Goal: Task Accomplishment & Management: Manage account settings

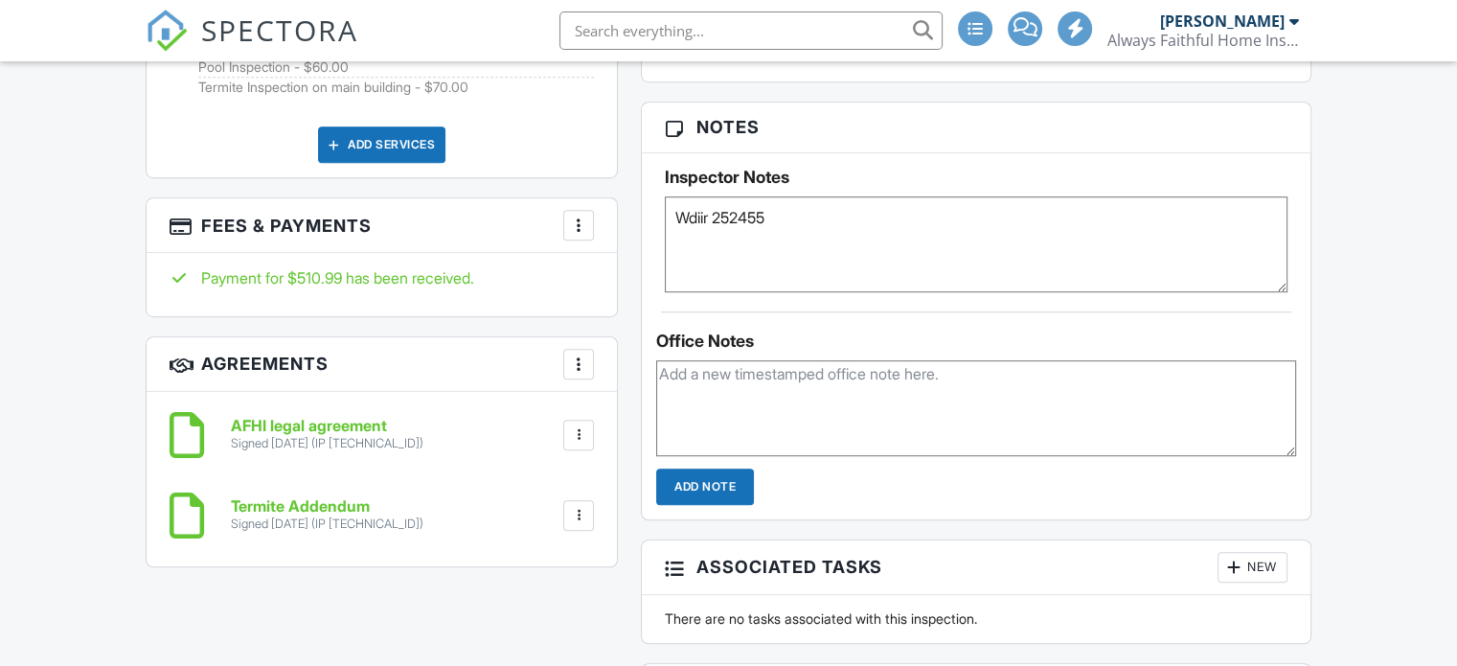
click at [571, 447] on div "AFHI legal agreement Signed [DATE] (IP [TECHNICAL_ID]) File [GEOGRAPHIC_DATA] D…" at bounding box center [406, 435] width 375 height 34
click at [562, 217] on h3 "Fees & Payments More Edit Fees & Payments Add Services View Invoice" at bounding box center [382, 225] width 470 height 55
click at [569, 220] on div at bounding box center [578, 225] width 19 height 19
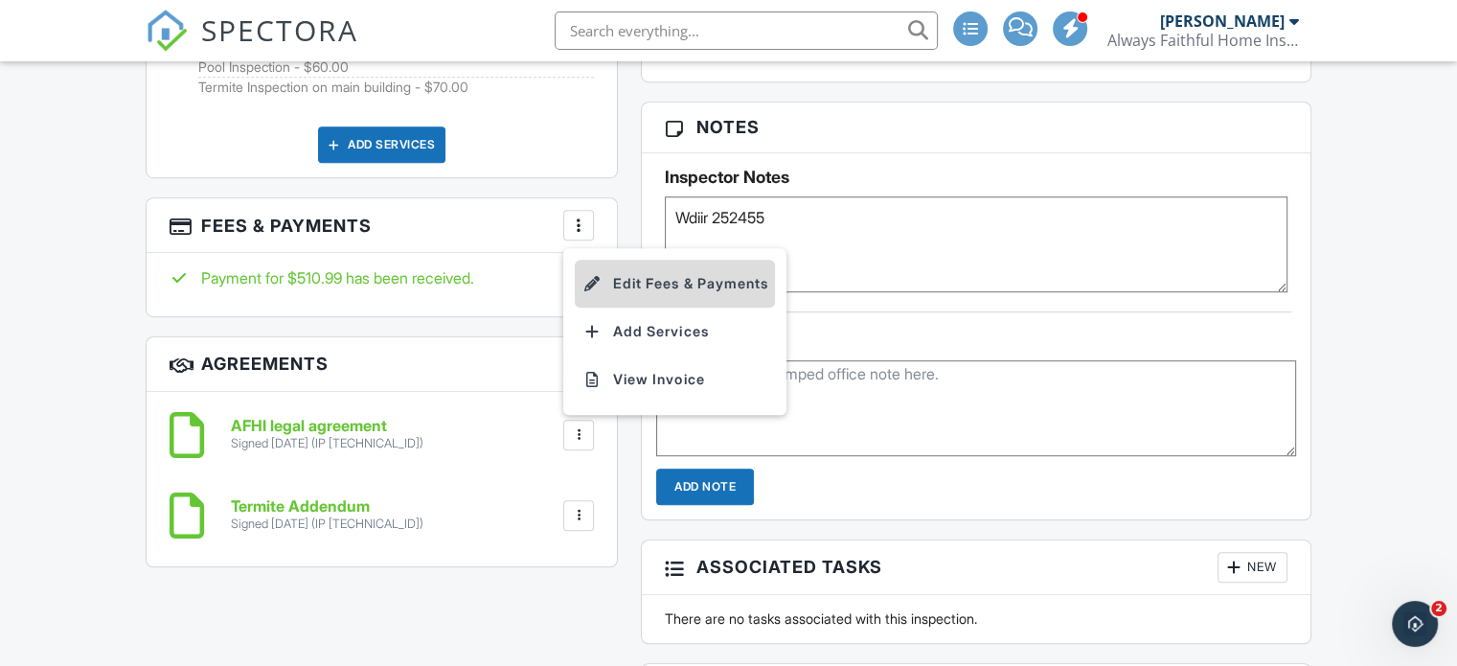
click at [659, 285] on li "Edit Fees & Payments" at bounding box center [675, 284] width 200 height 48
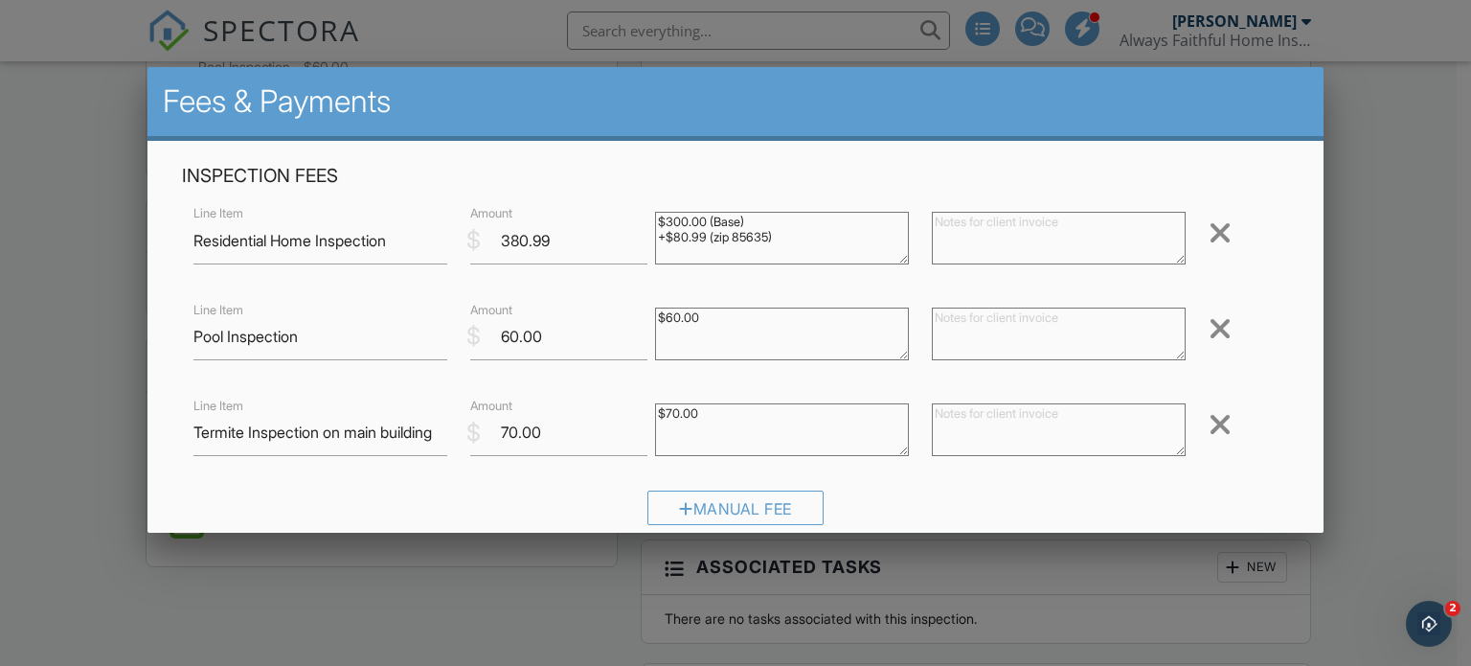
click at [808, 283] on div "Inspection Fees Line Item Residential Home Inspection $ Amount 380.99 $300.00 (…" at bounding box center [735, 351] width 1131 height 375
click at [1437, 184] on div at bounding box center [735, 320] width 1471 height 832
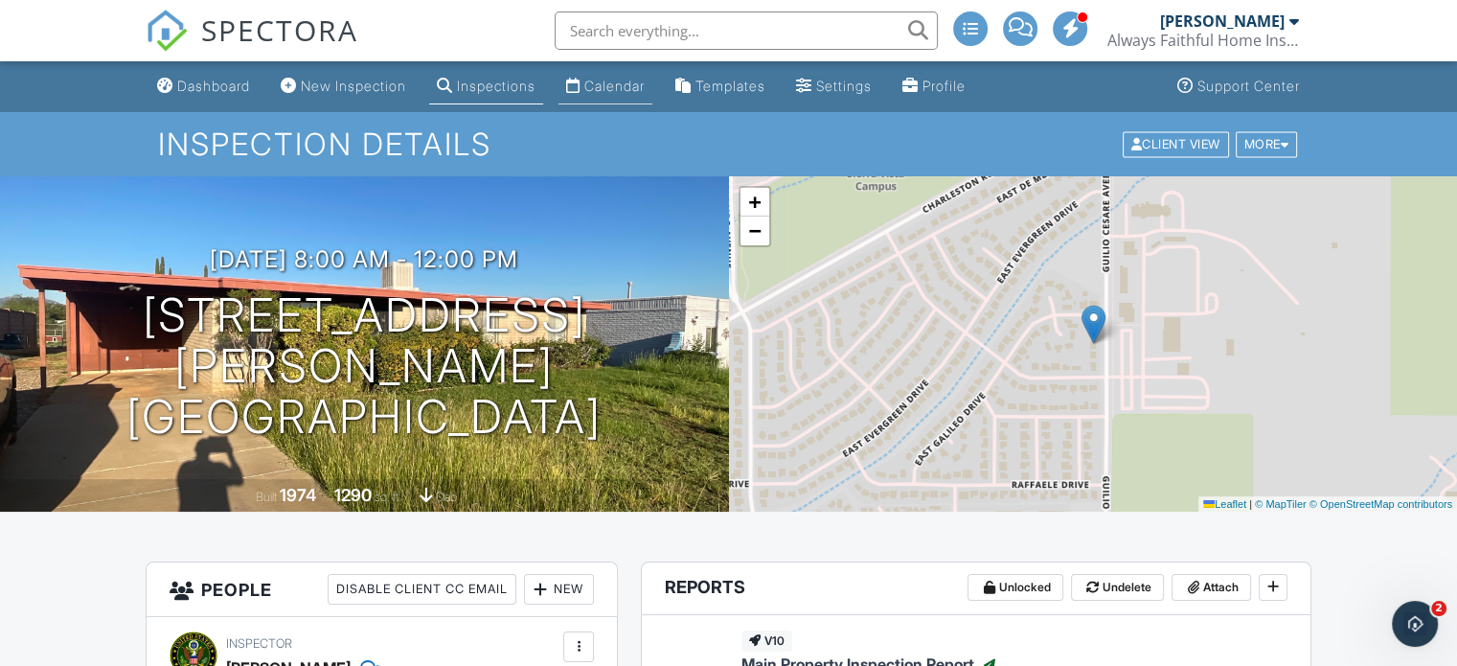
click at [643, 88] on div "Calendar" at bounding box center [614, 86] width 60 height 16
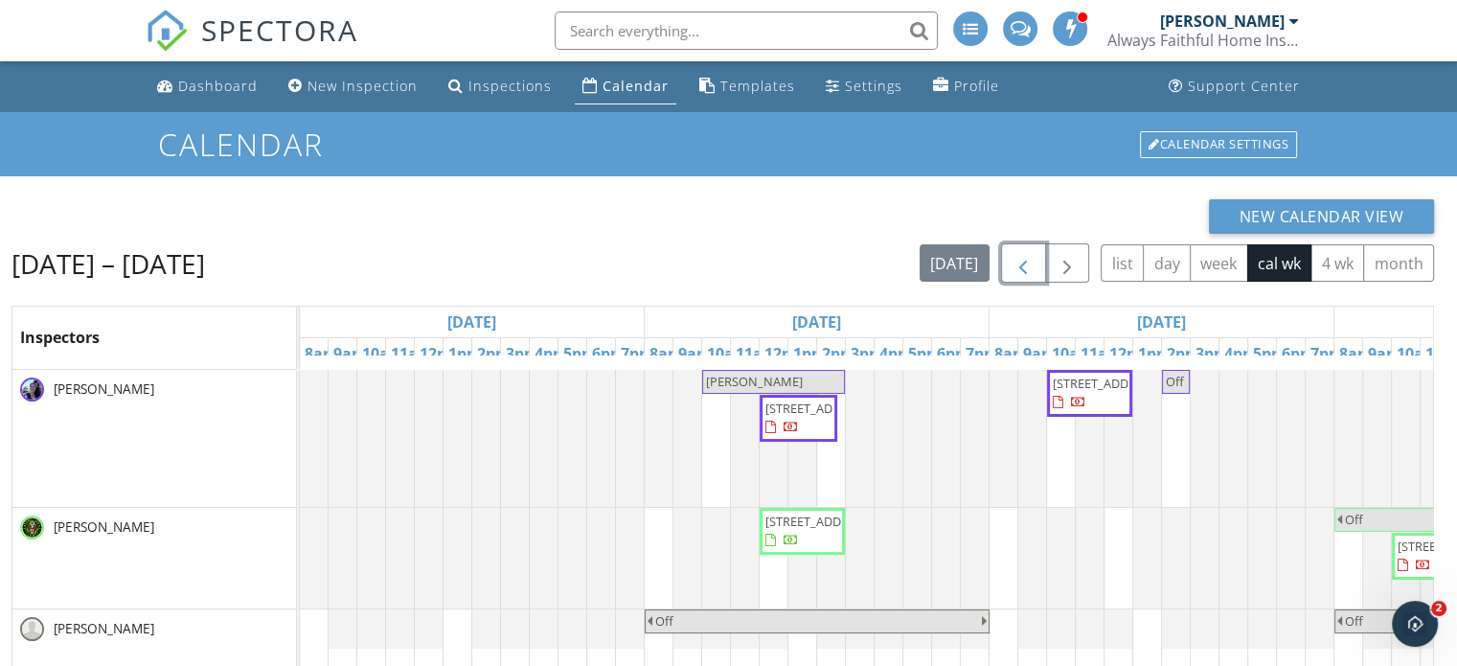
click at [1022, 261] on span "button" at bounding box center [1022, 263] width 23 height 23
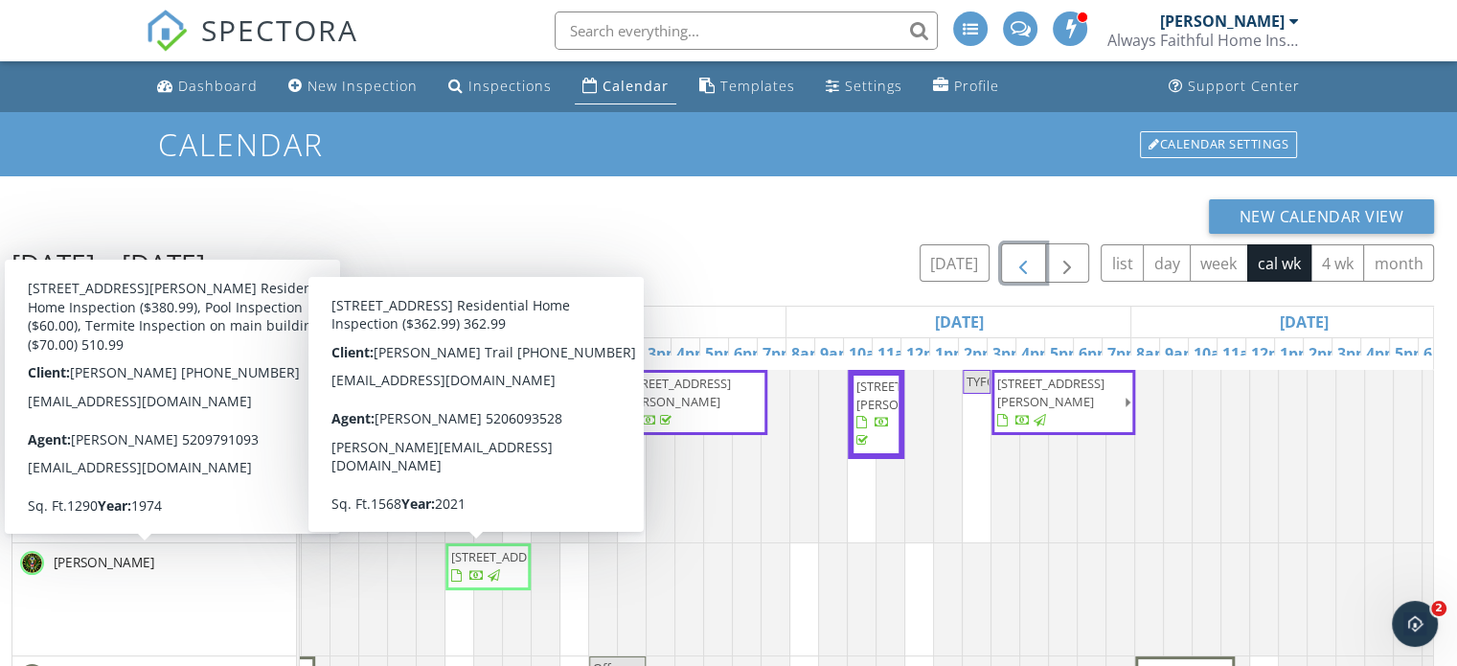
scroll to position [0, 1234]
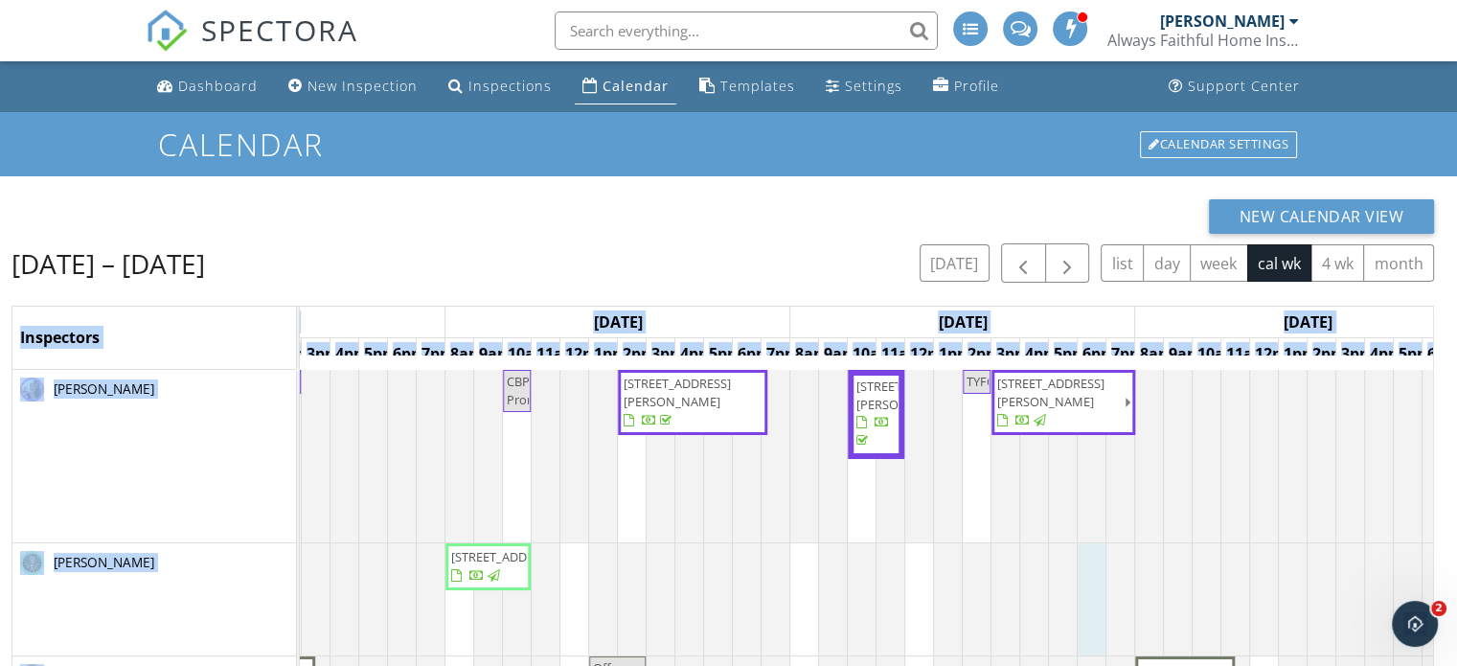
drag, startPoint x: 808, startPoint y: 268, endPoint x: 769, endPoint y: 473, distance: 208.7
click at [769, 473] on div "Sep 21 – 27, 2025 today list day week cal wk 4 wk month Inspectors Sun 9/21 Mon…" at bounding box center [722, 576] width 1422 height 666
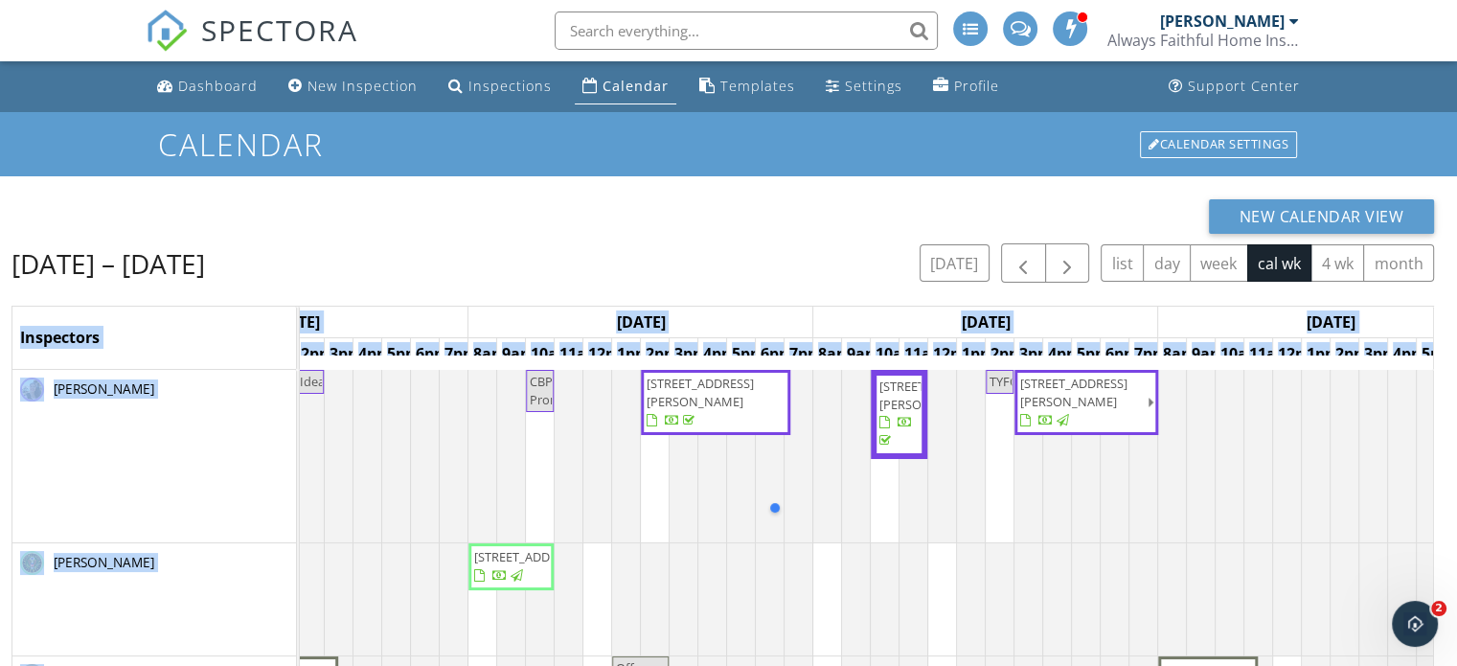
scroll to position [0, 1203]
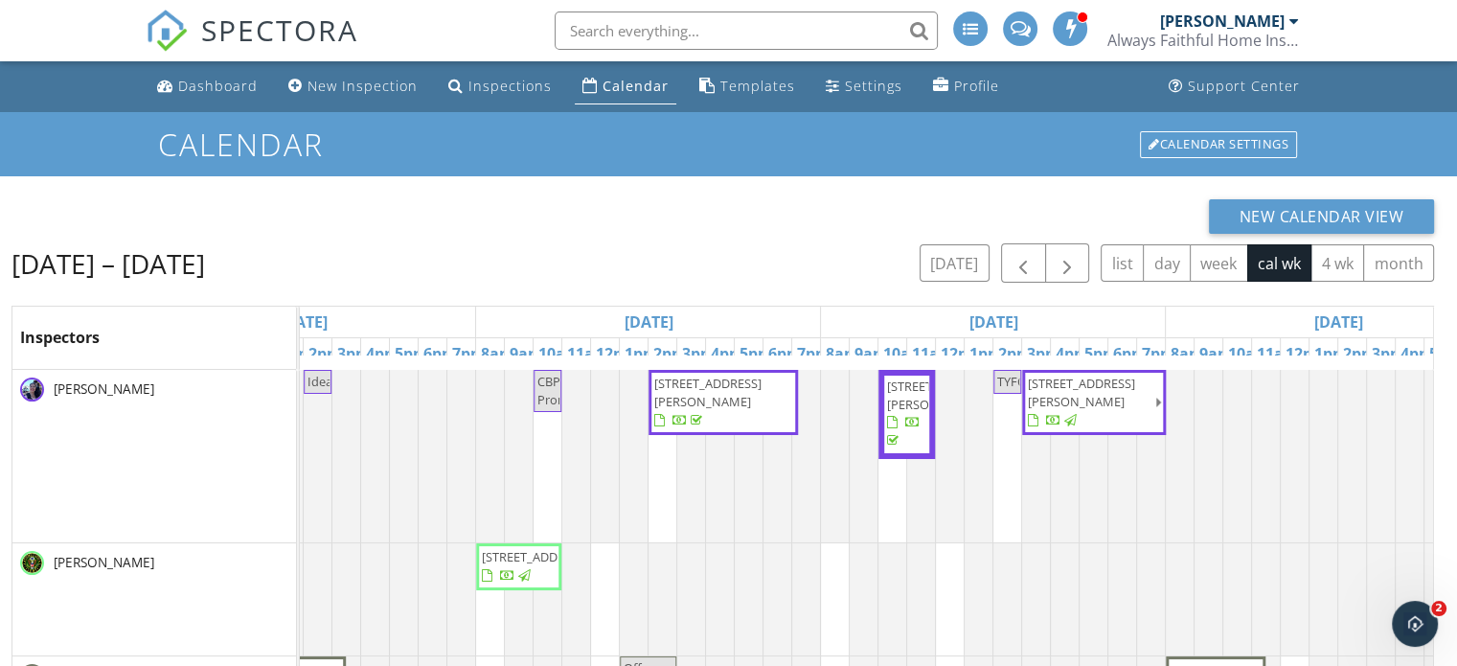
click at [754, 240] on div "New Calendar View Sep 21 – 27, 2025 today list day week cal wk 4 wk month Inspe…" at bounding box center [722, 554] width 1422 height 710
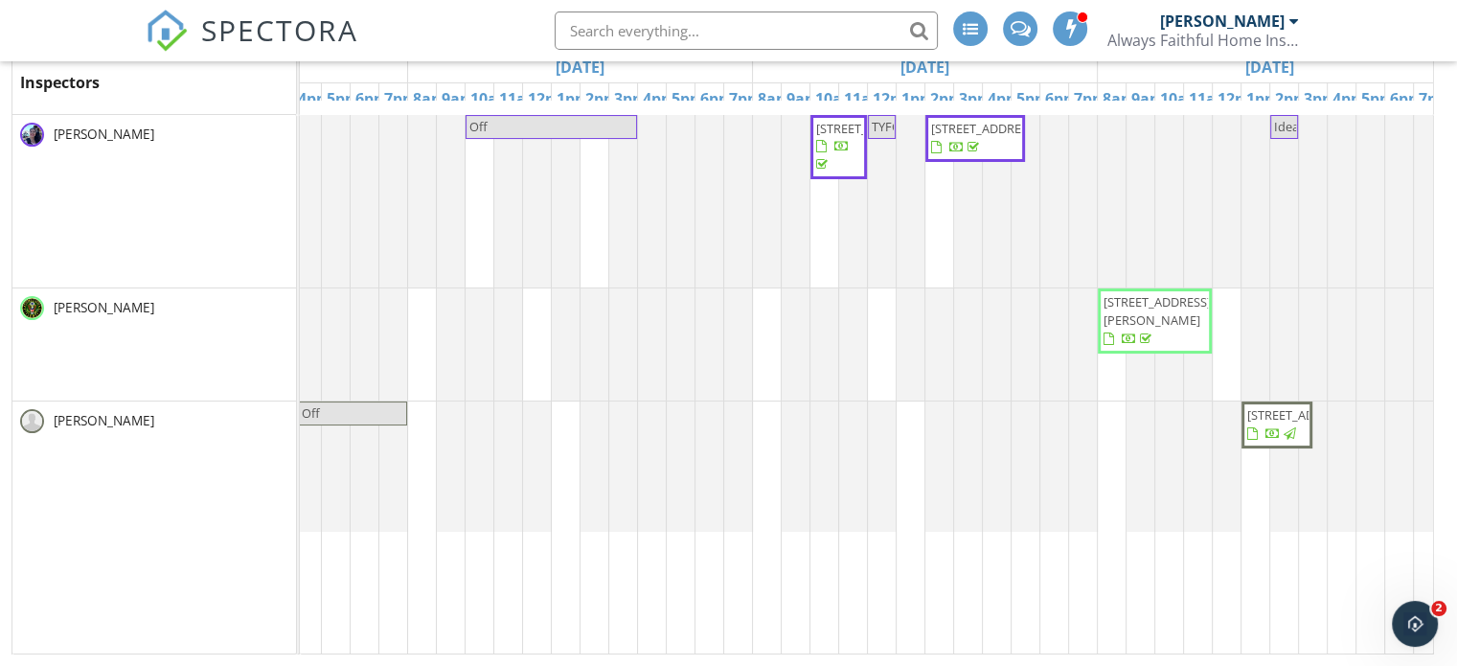
scroll to position [0, 165]
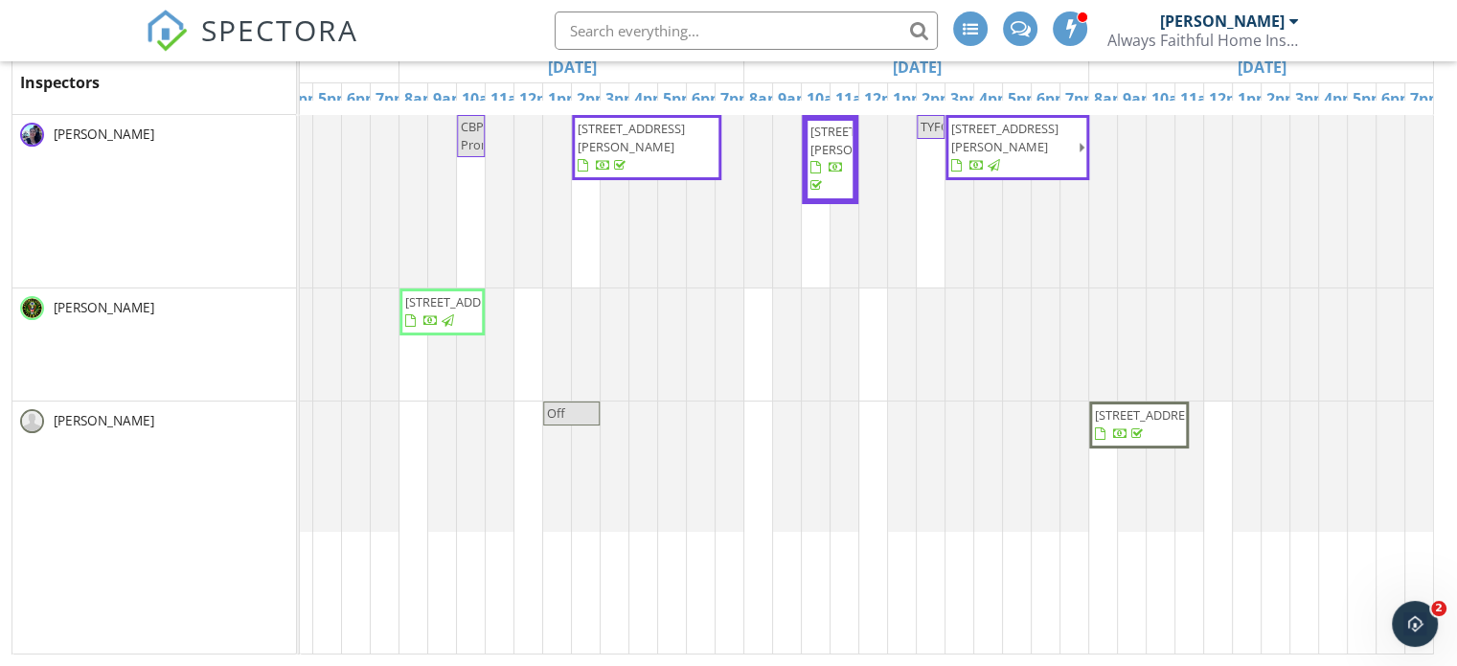
click at [1171, 440] on span "[STREET_ADDRESS]" at bounding box center [1139, 424] width 92 height 37
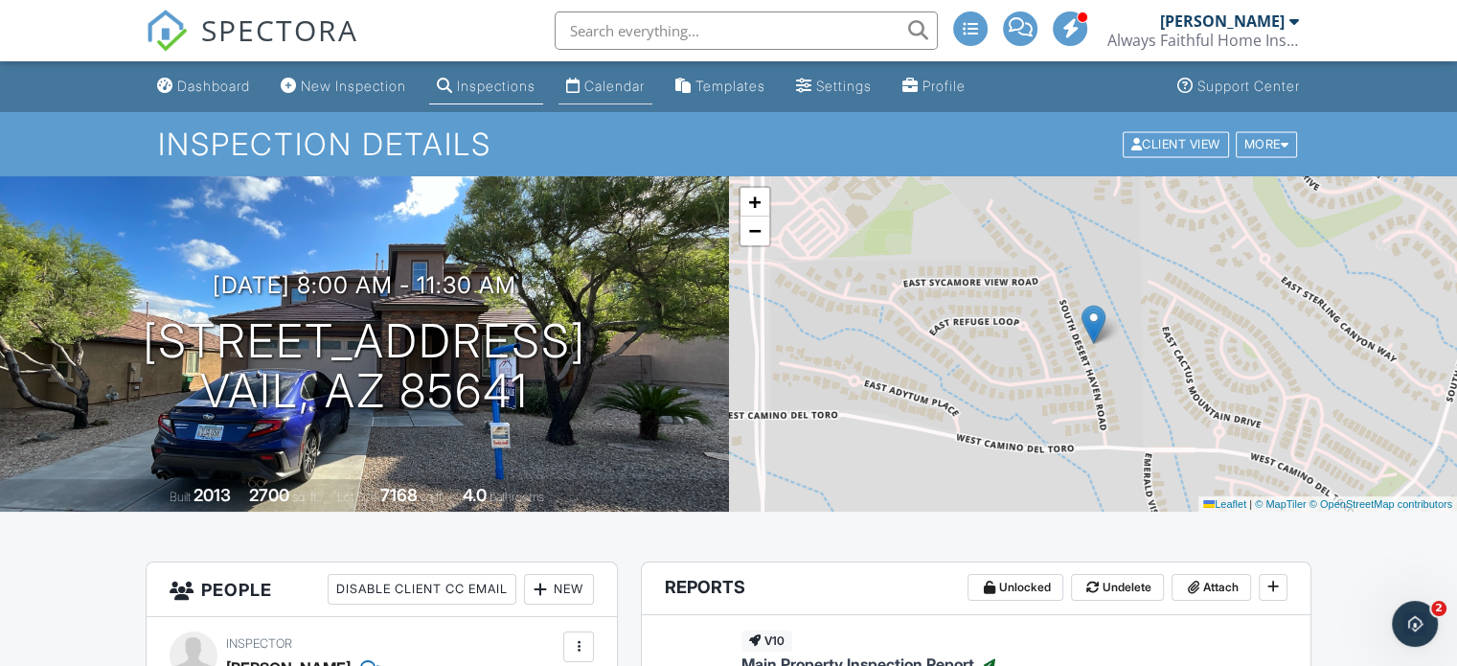
click at [638, 79] on div "Calendar" at bounding box center [614, 86] width 60 height 16
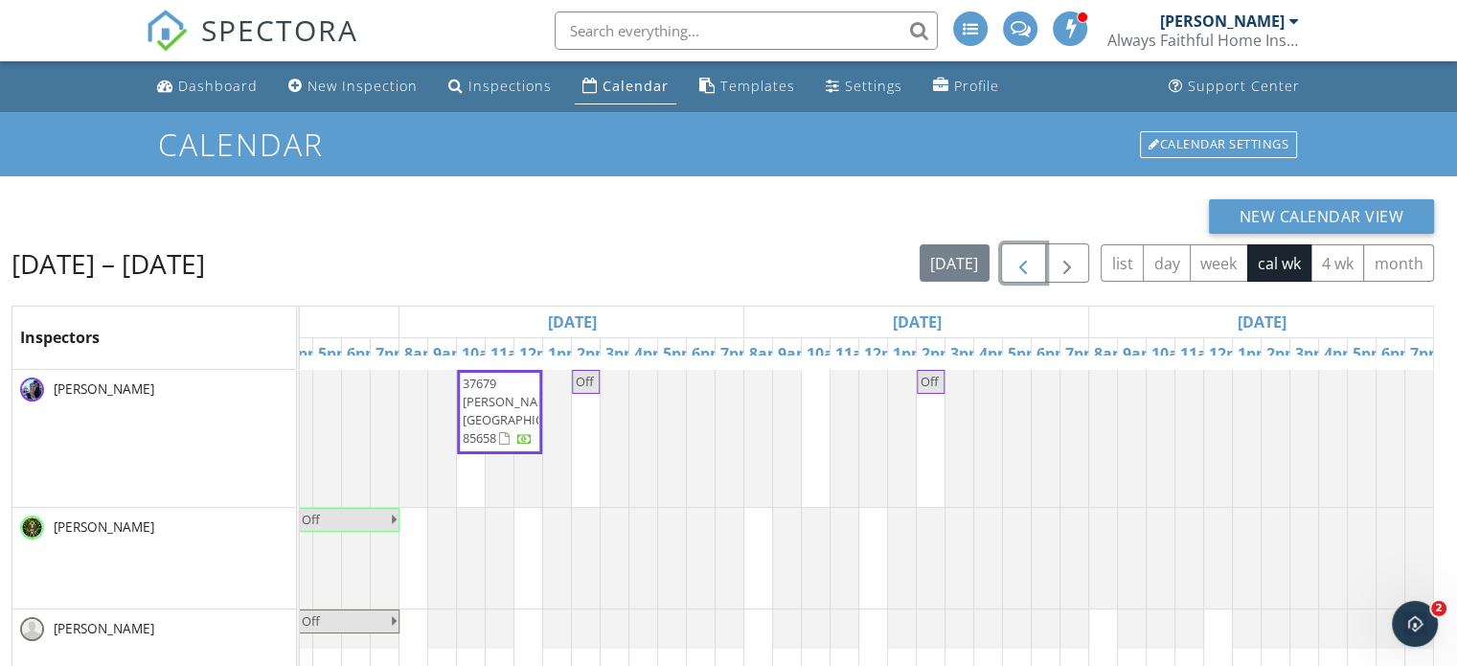
click at [1031, 275] on span "button" at bounding box center [1022, 263] width 23 height 23
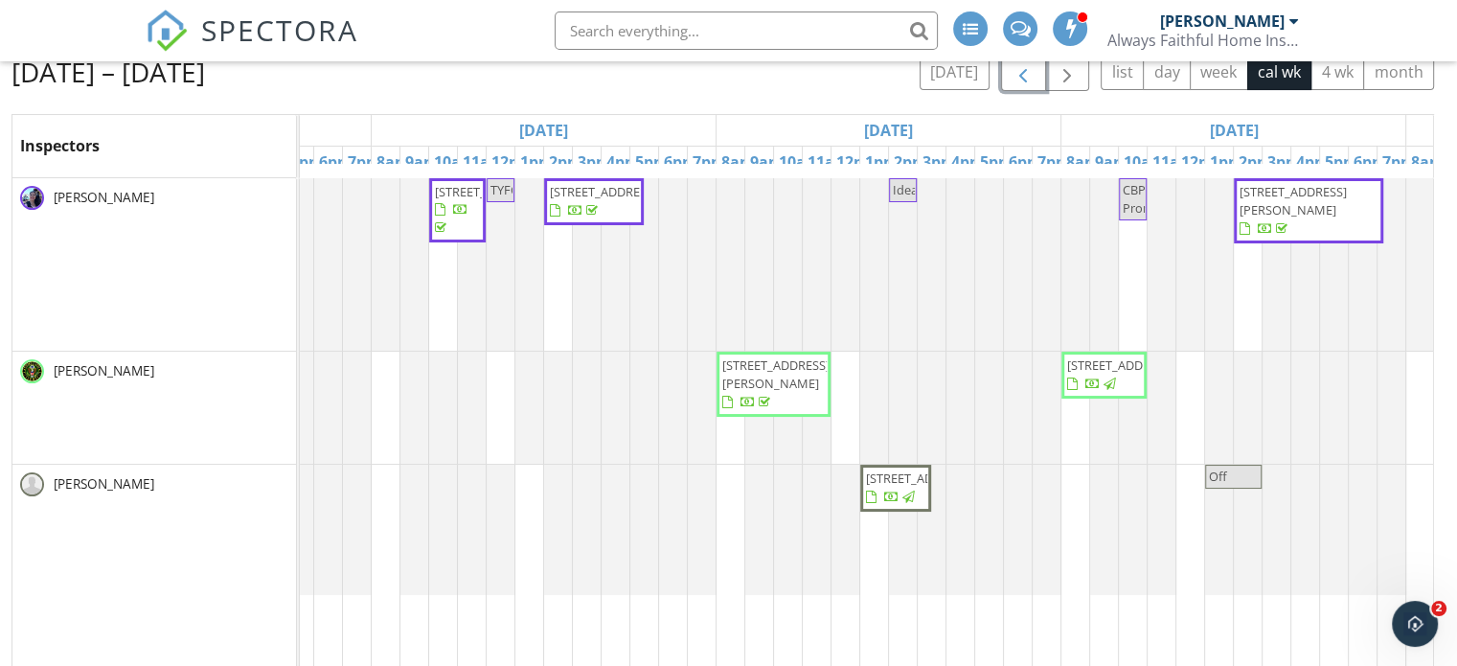
scroll to position [0, 853]
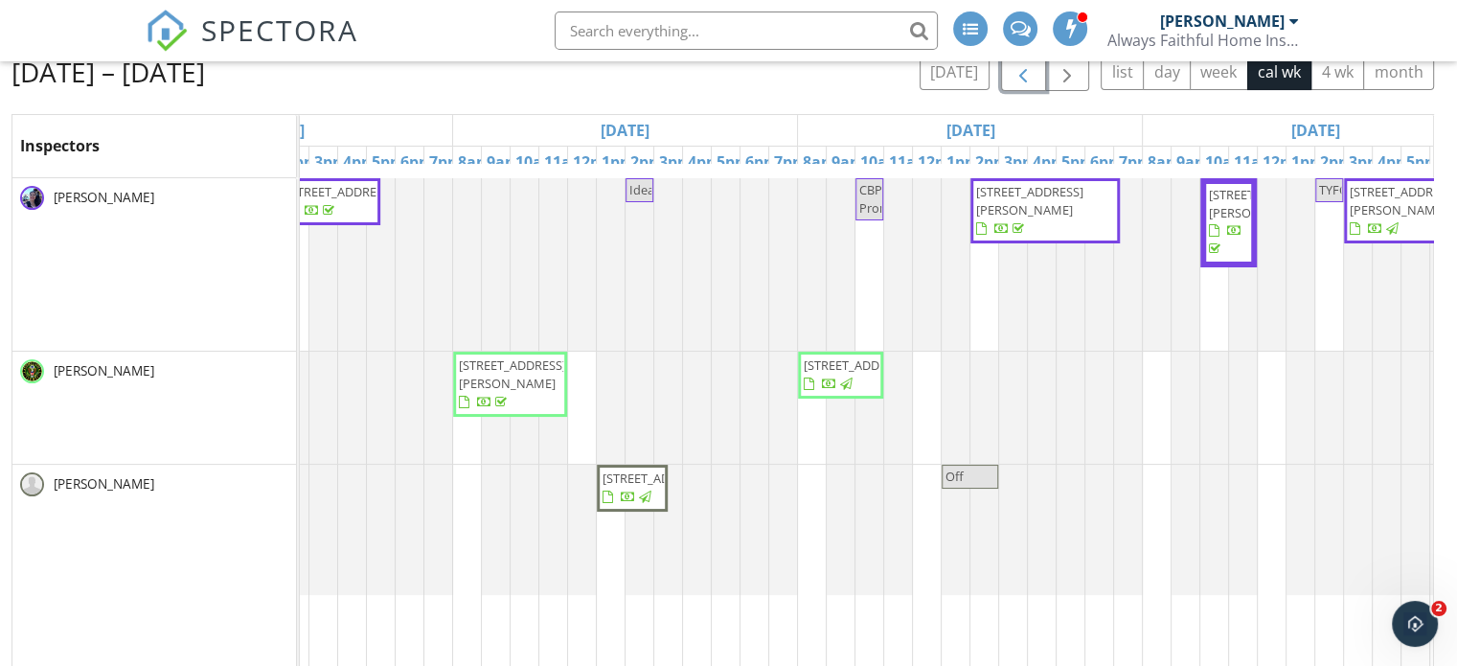
click at [1068, 207] on span "[STREET_ADDRESS][PERSON_NAME]" at bounding box center [1029, 200] width 107 height 35
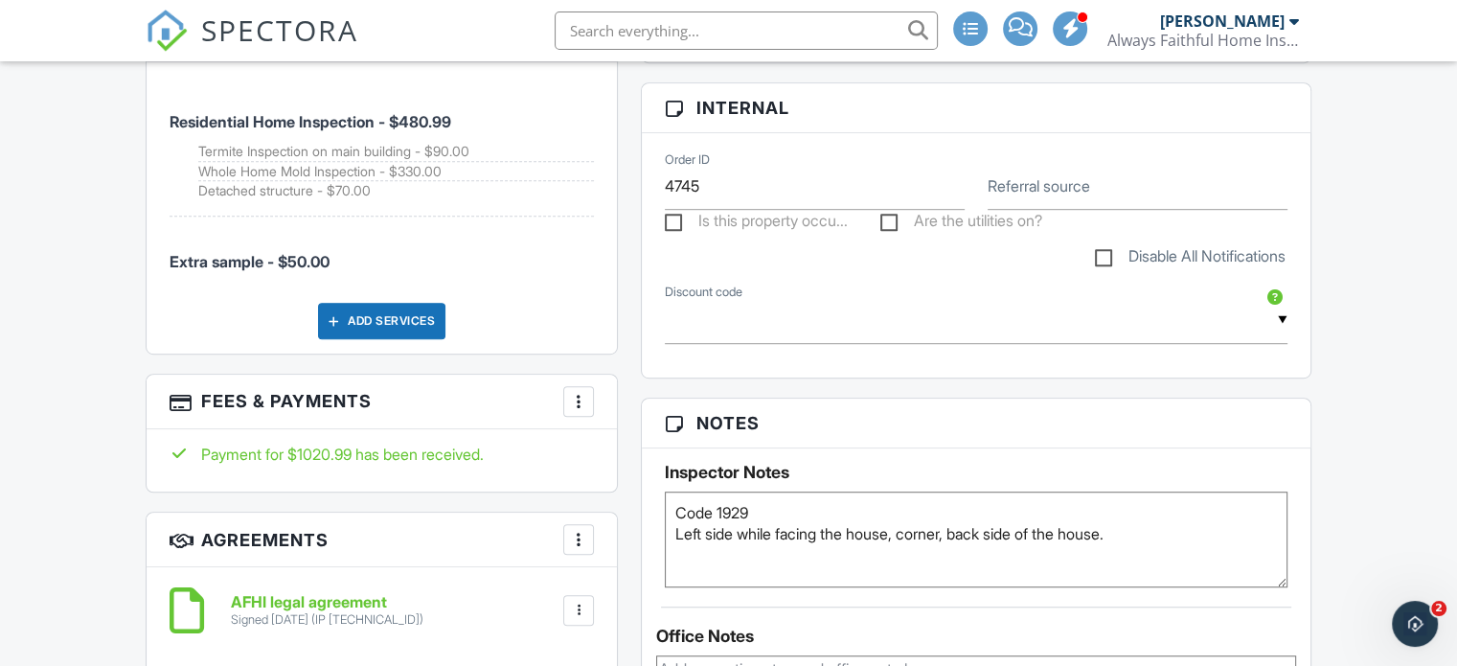
click at [585, 401] on div at bounding box center [578, 401] width 19 height 19
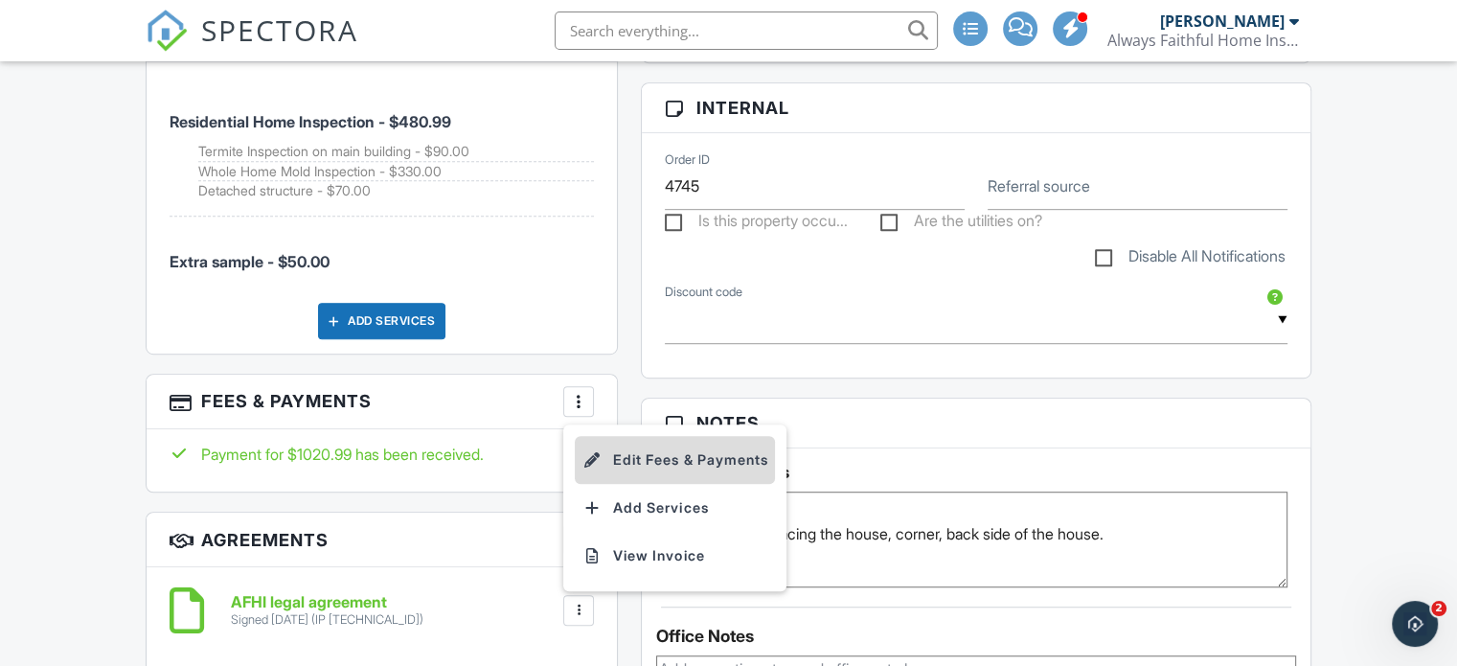
click at [627, 443] on li "Edit Fees & Payments" at bounding box center [675, 460] width 200 height 48
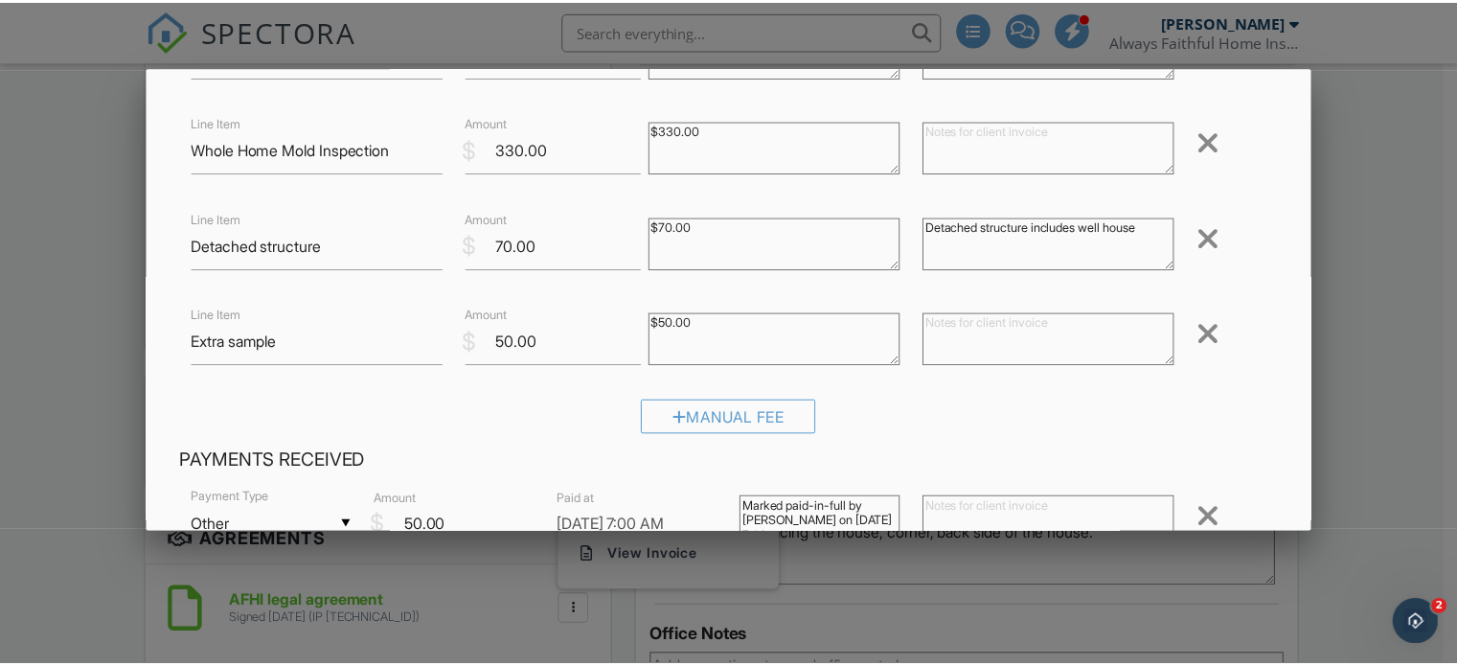
scroll to position [284, 0]
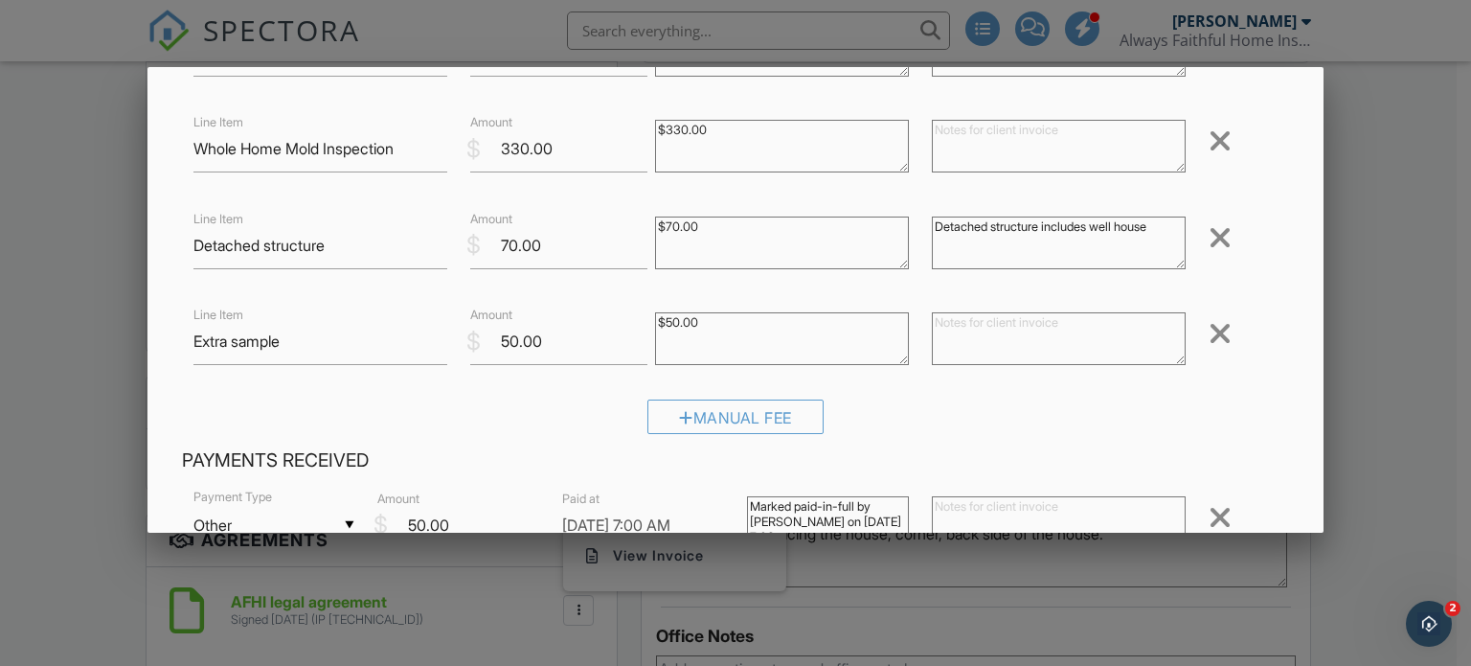
click at [1360, 275] on div at bounding box center [735, 320] width 1471 height 832
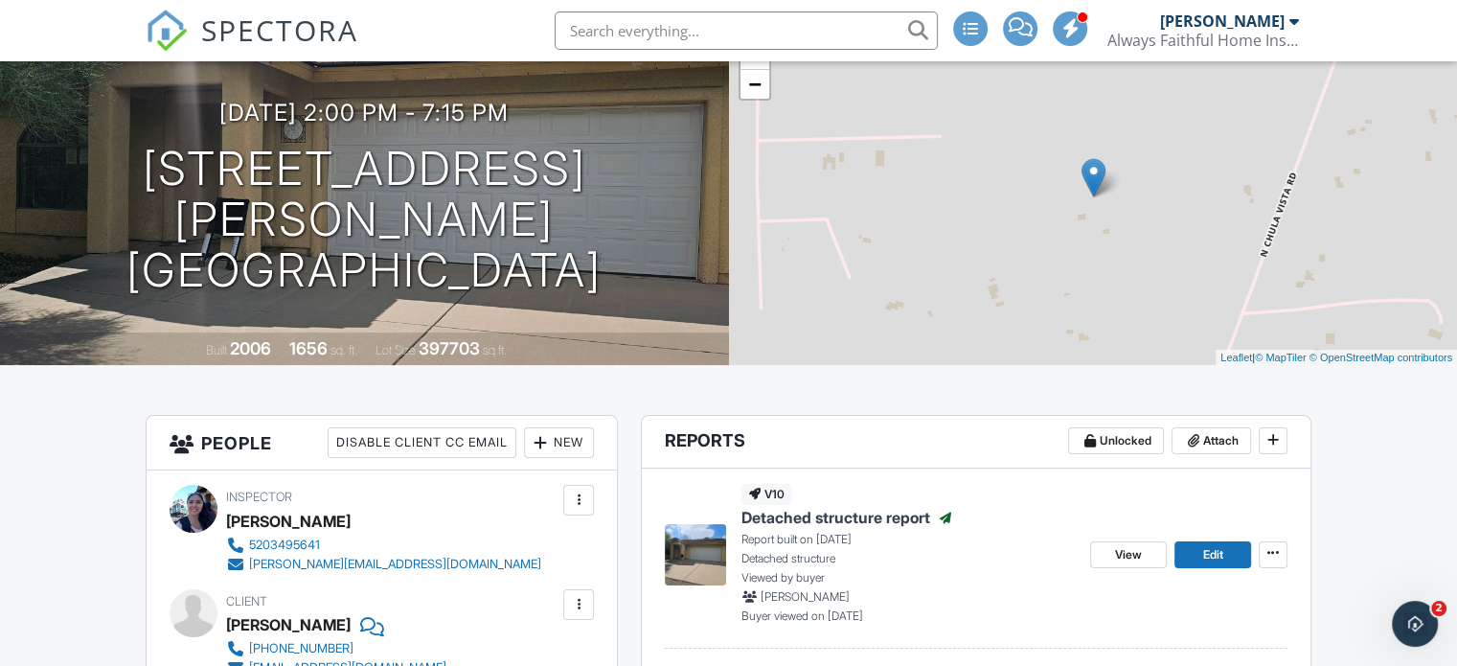
scroll to position [0, 0]
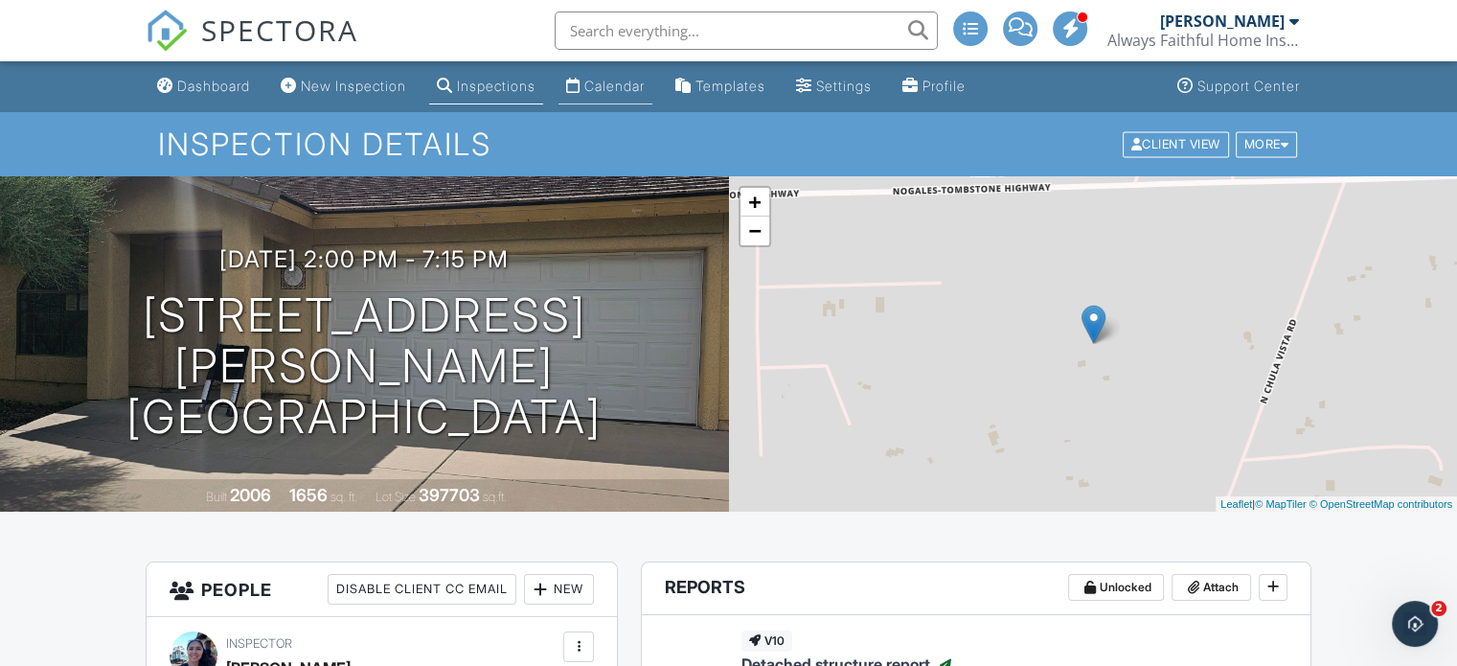
click at [621, 80] on div "Calendar" at bounding box center [614, 86] width 60 height 16
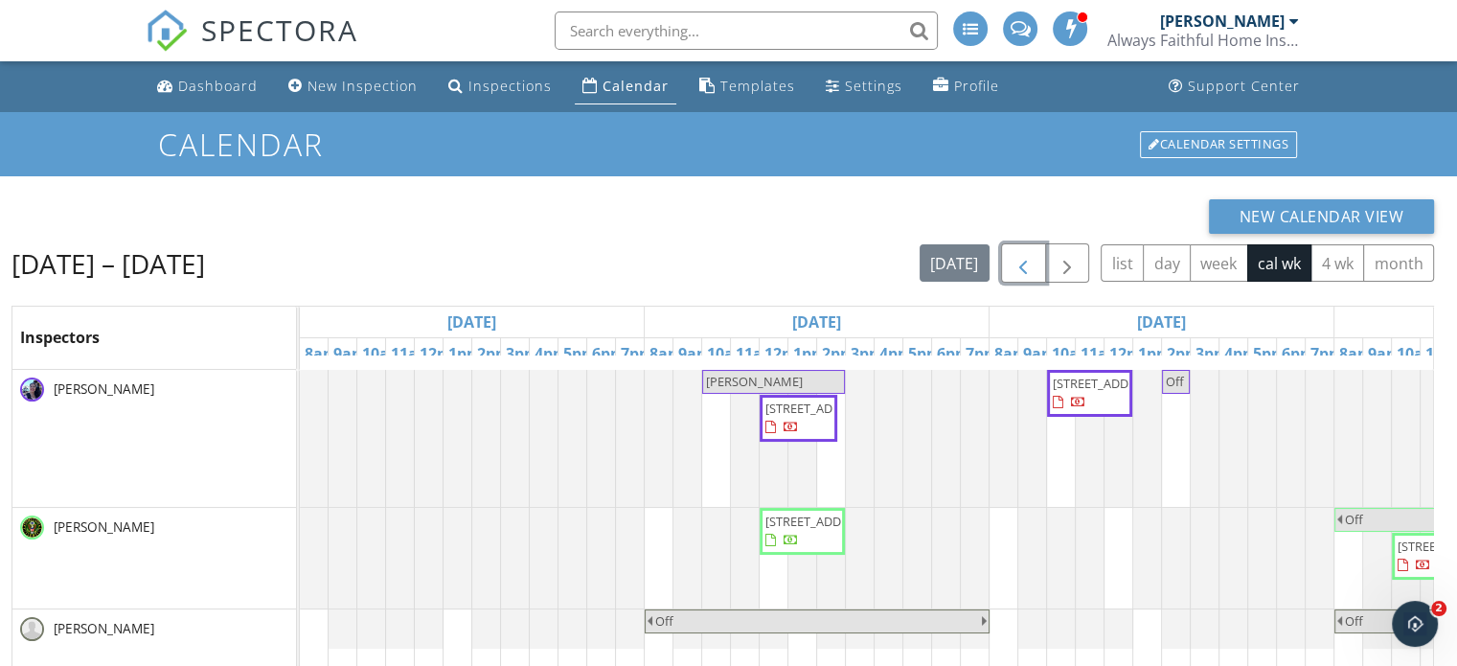
click at [1029, 252] on span "button" at bounding box center [1022, 263] width 23 height 23
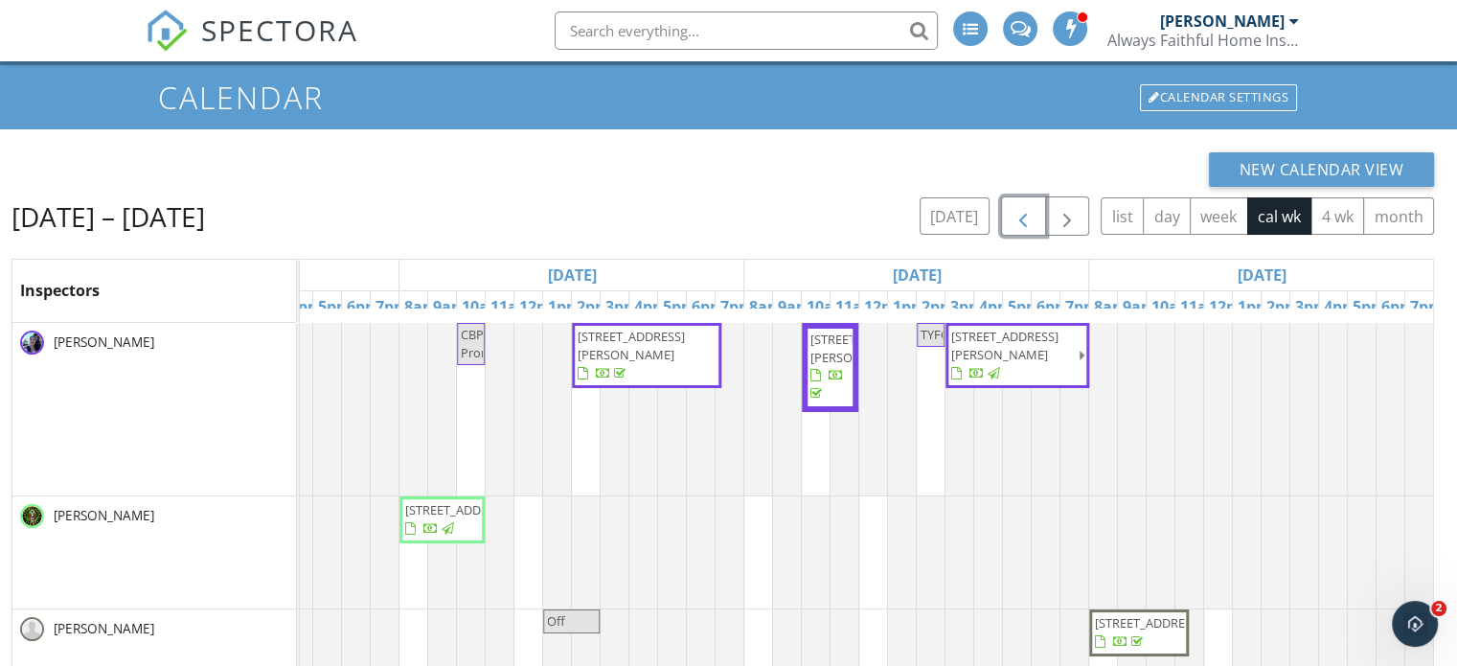
scroll to position [46, 0]
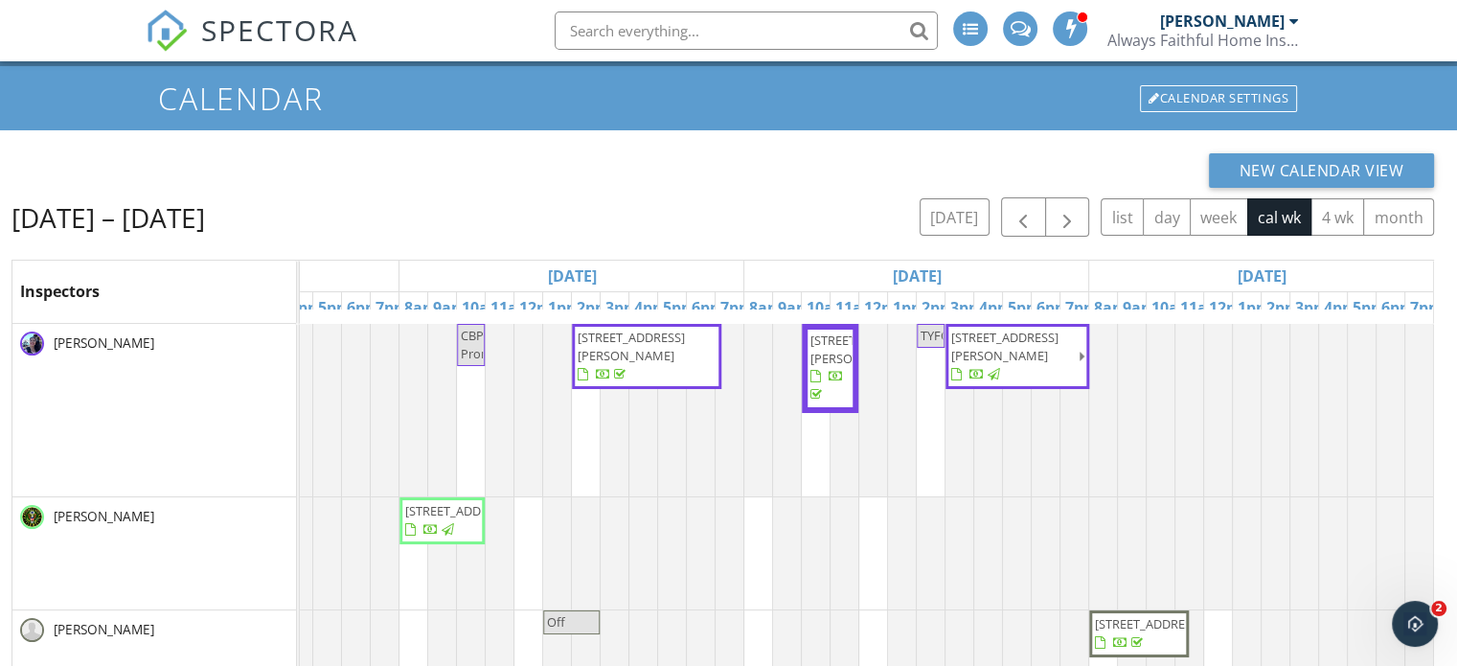
click at [635, 212] on div "[DATE] – [DATE] [DATE] list day week cal wk 4 wk month" at bounding box center [722, 216] width 1422 height 39
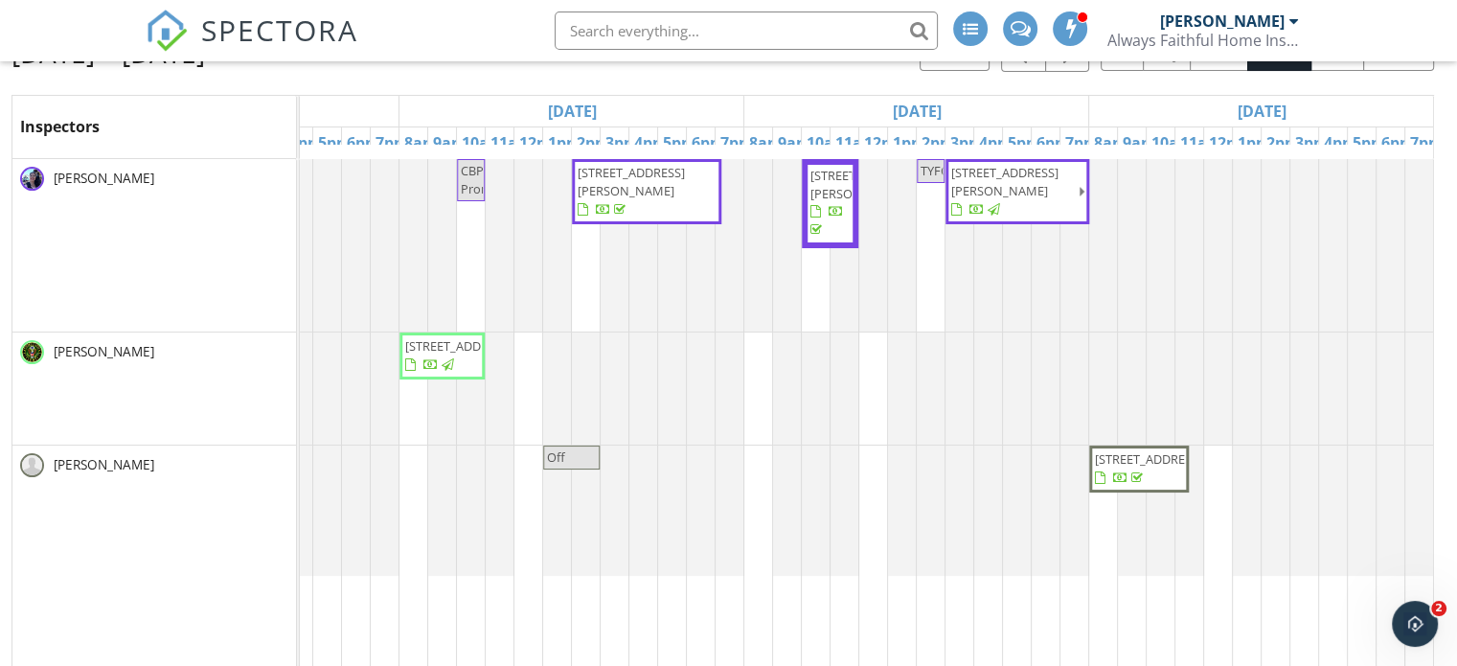
scroll to position [211, 0]
